Goal: Task Accomplishment & Management: Manage account settings

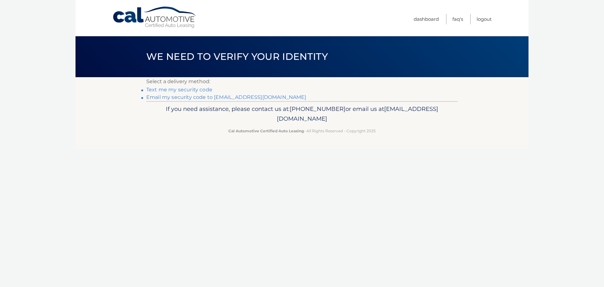
click at [204, 99] on link "Email my security code to [EMAIL_ADDRESS][DOMAIN_NAME]" at bounding box center [226, 97] width 160 height 6
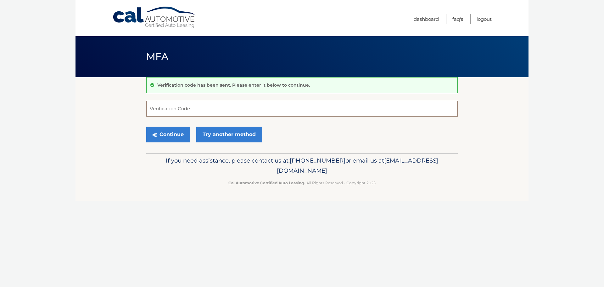
click at [178, 111] on input "Verification Code" at bounding box center [302, 109] width 312 height 16
type input "818489"
click at [177, 131] on button "Continue" at bounding box center [168, 135] width 44 height 16
